Goal: Navigation & Orientation: Find specific page/section

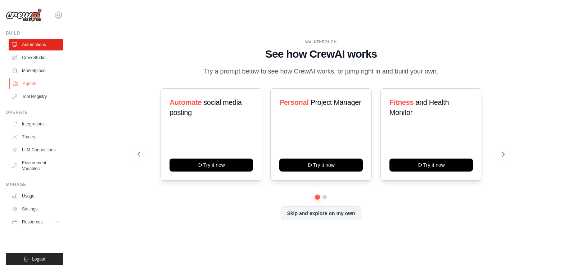
click at [31, 82] on link "Agents" at bounding box center [36, 84] width 54 height 12
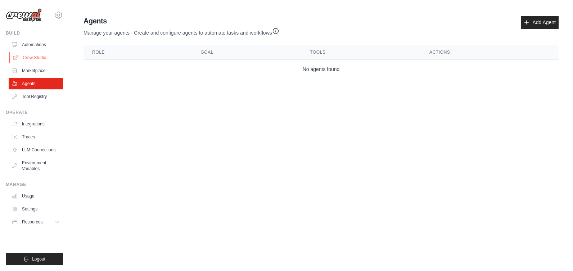
click at [37, 57] on link "Crew Studio" at bounding box center [36, 58] width 54 height 12
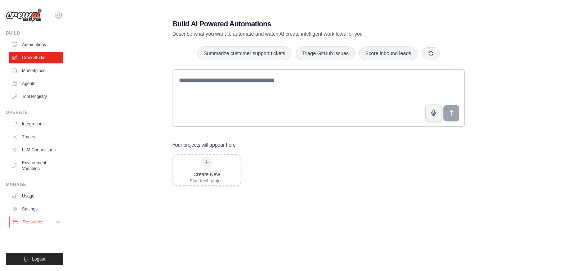
click at [35, 221] on span "Resources" at bounding box center [33, 222] width 21 height 6
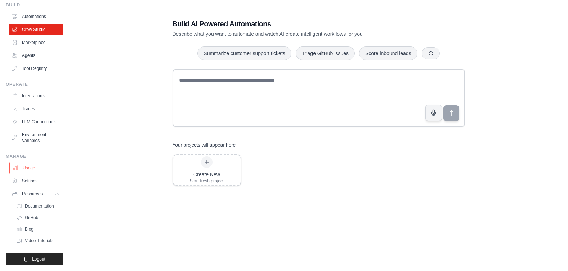
scroll to position [34, 0]
click at [42, 206] on span "Documentation" at bounding box center [40, 206] width 29 height 6
